Goal: Information Seeking & Learning: Understand process/instructions

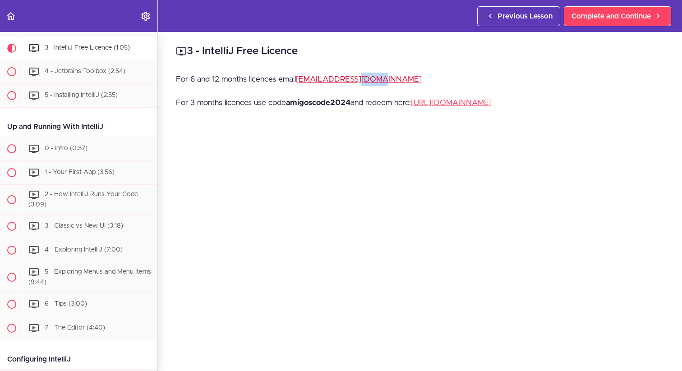
drag, startPoint x: 384, startPoint y: 81, endPoint x: 358, endPoint y: 82, distance: 25.3
click at [358, 82] on p "For 6 and 12 months licences email [EMAIL_ADDRESS][DOMAIN_NAME]" at bounding box center [420, 80] width 488 height 14
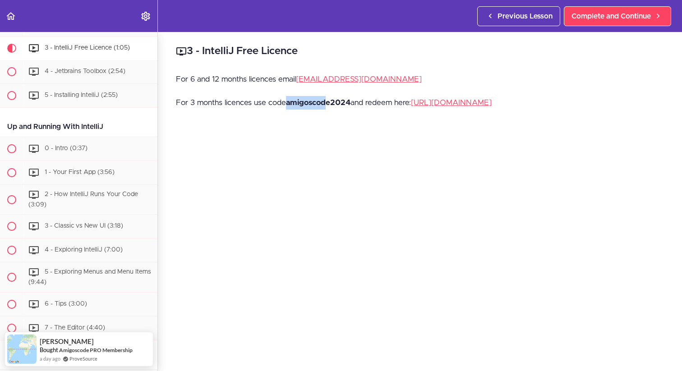
drag, startPoint x: 287, startPoint y: 100, endPoint x: 329, endPoint y: 103, distance: 41.6
click at [329, 103] on strong "amigoscode2024" at bounding box center [318, 103] width 65 height 8
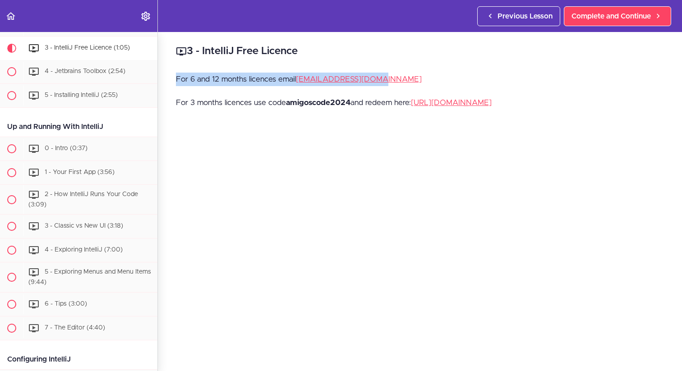
drag, startPoint x: 383, startPoint y: 81, endPoint x: 328, endPoint y: 70, distance: 55.8
click at [328, 70] on div "3 - IntelliJ Free Licence For 6 and 12 months licences email [EMAIL_ADDRESS][DO…" at bounding box center [420, 201] width 524 height 339
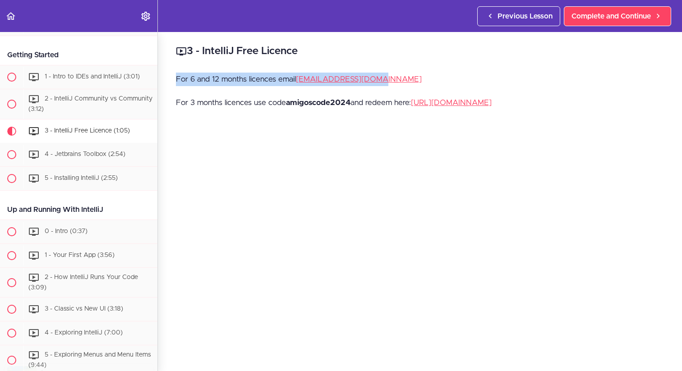
scroll to position [143, 0]
click at [390, 86] on p "For 6 and 12 months licences email [EMAIL_ADDRESS][DOMAIN_NAME]" at bounding box center [420, 80] width 488 height 14
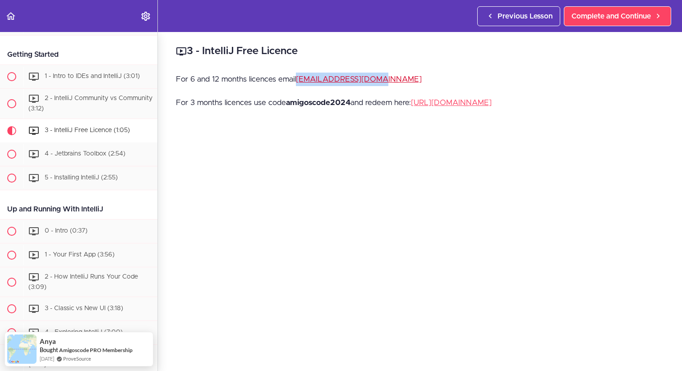
drag, startPoint x: 382, startPoint y: 79, endPoint x: 300, endPoint y: 80, distance: 82.1
click at [300, 80] on p "For 6 and 12 months licences email [EMAIL_ADDRESS][DOMAIN_NAME]" at bounding box center [420, 80] width 488 height 14
copy link "[EMAIL_ADDRESS][DOMAIN_NAME]"
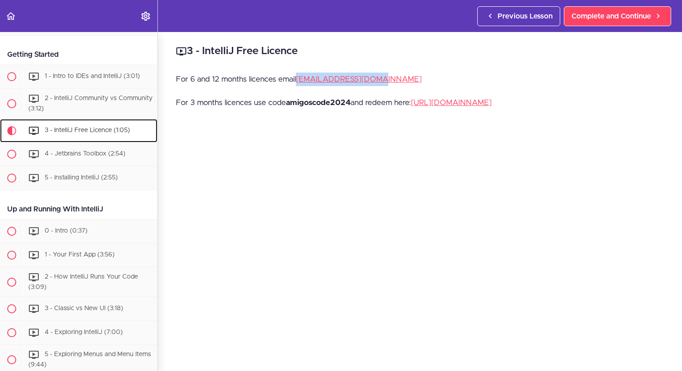
click at [79, 134] on div "3 - IntelliJ Free Licence (1:05)" at bounding box center [90, 131] width 134 height 20
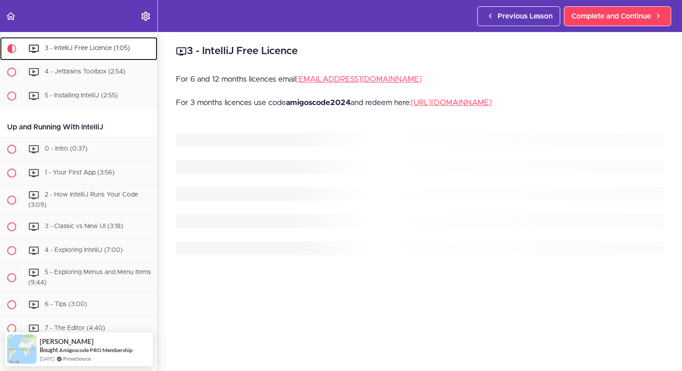
scroll to position [227, 0]
